Goal: Information Seeking & Learning: Learn about a topic

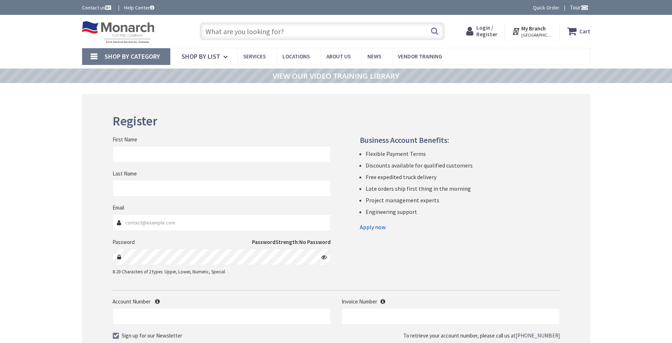
click at [247, 35] on input "text" at bounding box center [322, 31] width 245 height 18
click at [91, 56] on link "Shop By Category" at bounding box center [126, 56] width 88 height 17
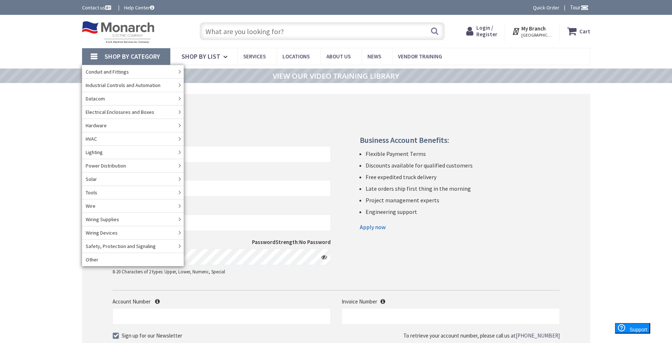
click at [264, 29] on input "text" at bounding box center [322, 31] width 245 height 18
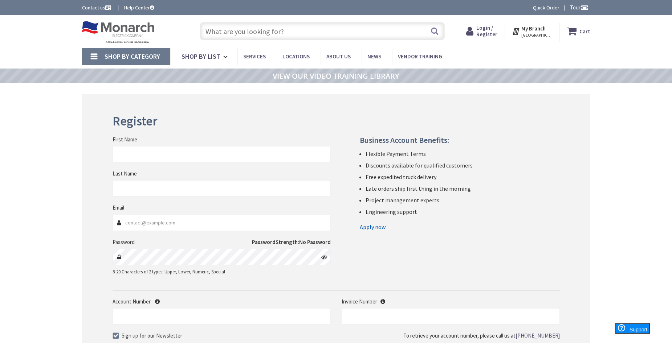
click at [264, 29] on input "text" at bounding box center [322, 31] width 245 height 18
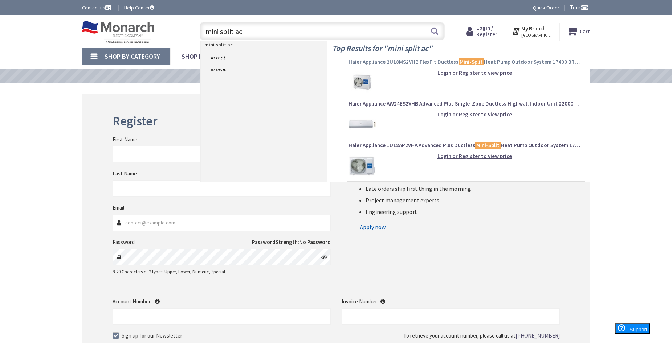
type input "mini split ac"
click at [421, 62] on span "Haier Appliance 2U18MS2VHB FlexFit Ductless Mini-Split Heat Pump Outdoor System…" at bounding box center [465, 61] width 234 height 7
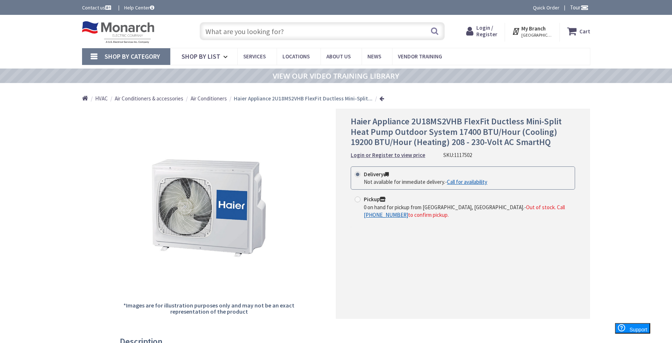
click at [92, 57] on link "Shop By Category" at bounding box center [126, 56] width 88 height 17
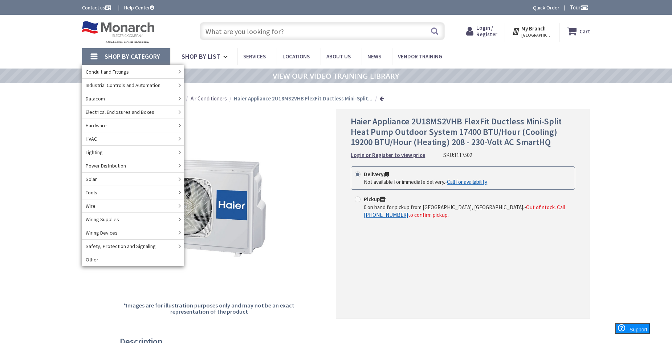
click at [253, 32] on input "text" at bounding box center [322, 31] width 245 height 18
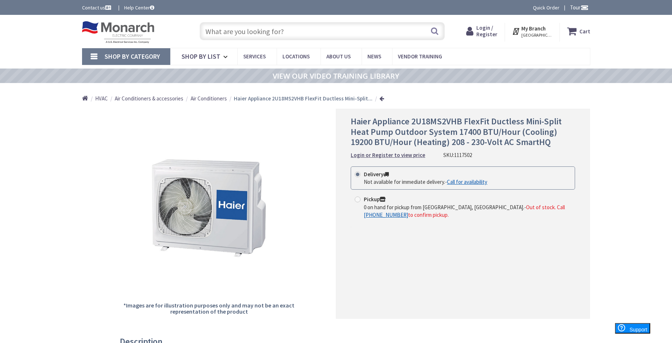
click at [253, 32] on input "text" at bounding box center [322, 31] width 245 height 18
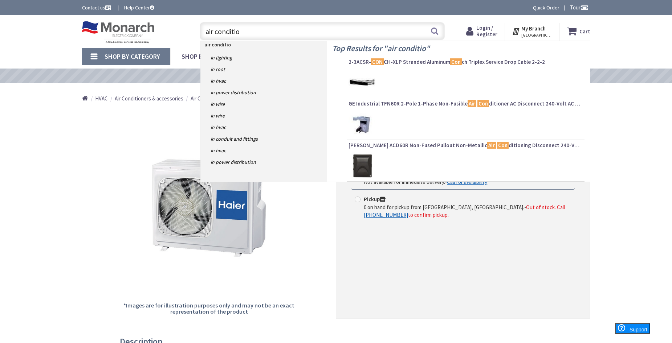
type input "air condition"
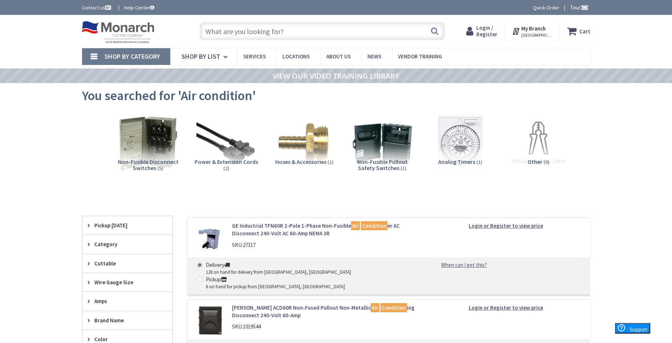
click at [261, 31] on input "text" at bounding box center [322, 31] width 245 height 18
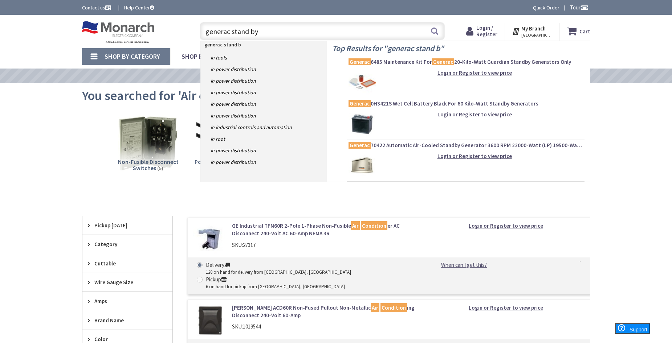
type input "generac stand by"
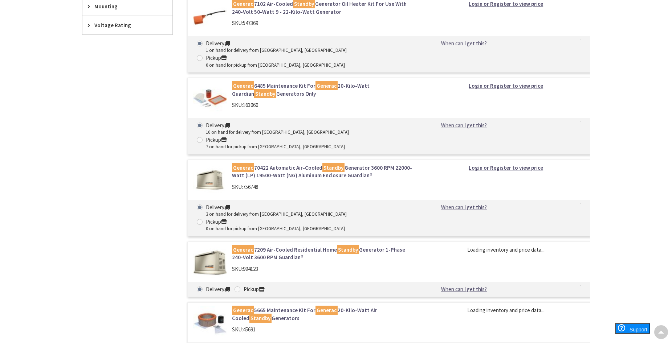
scroll to position [436, 0]
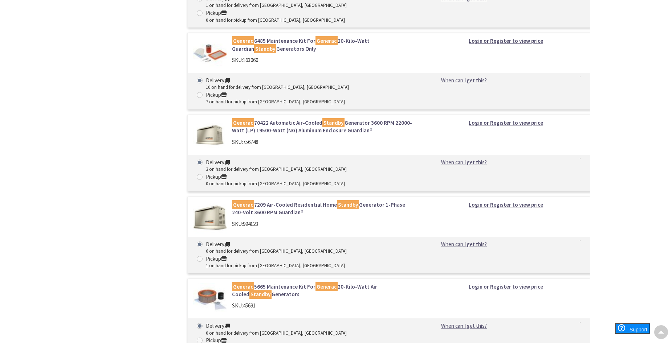
click at [282, 119] on link "Generac 70422 Automatic Air-Cooled Standby Generator 3600 RPM 22000-Watt (LP) 1…" at bounding box center [324, 127] width 185 height 16
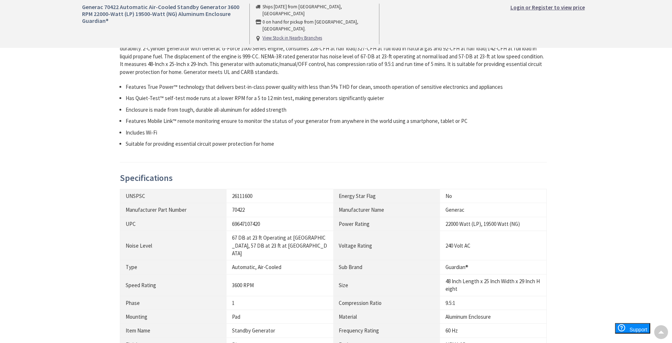
scroll to position [363, 0]
